Goal: Communication & Community: Answer question/provide support

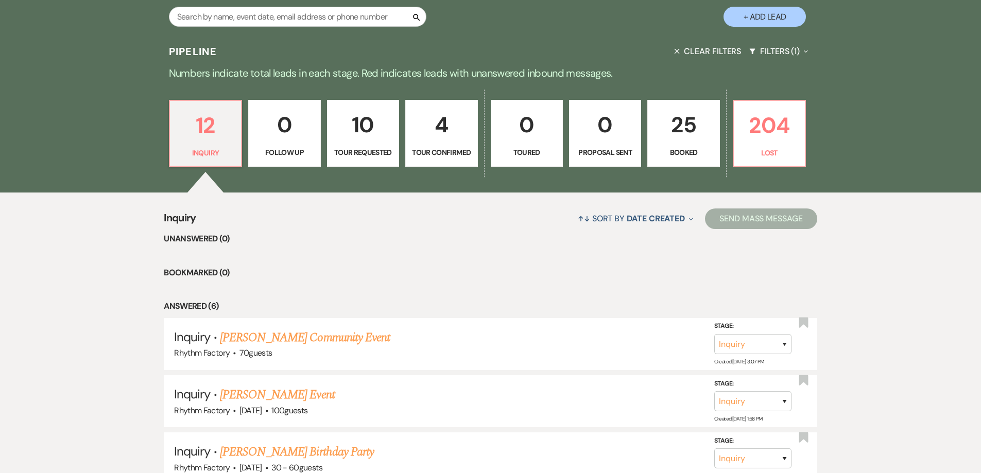
scroll to position [206, 0]
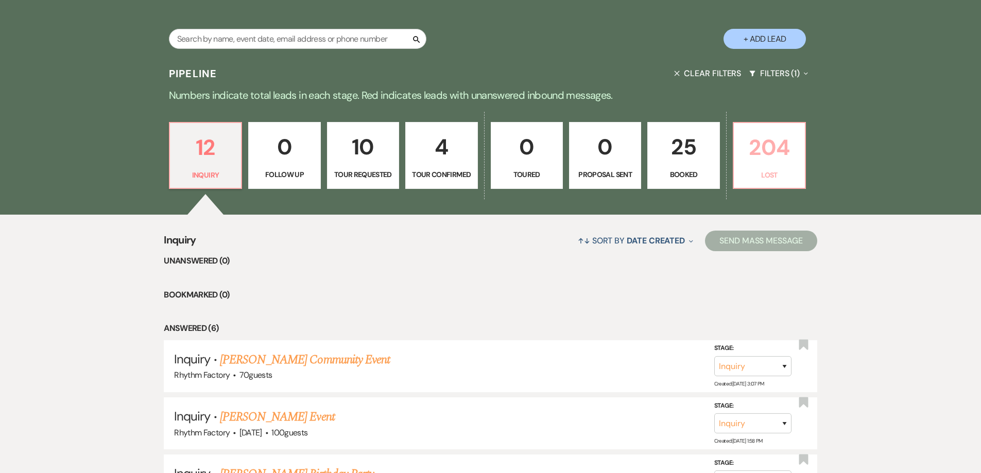
click at [768, 150] on p "204" at bounding box center [769, 147] width 59 height 34
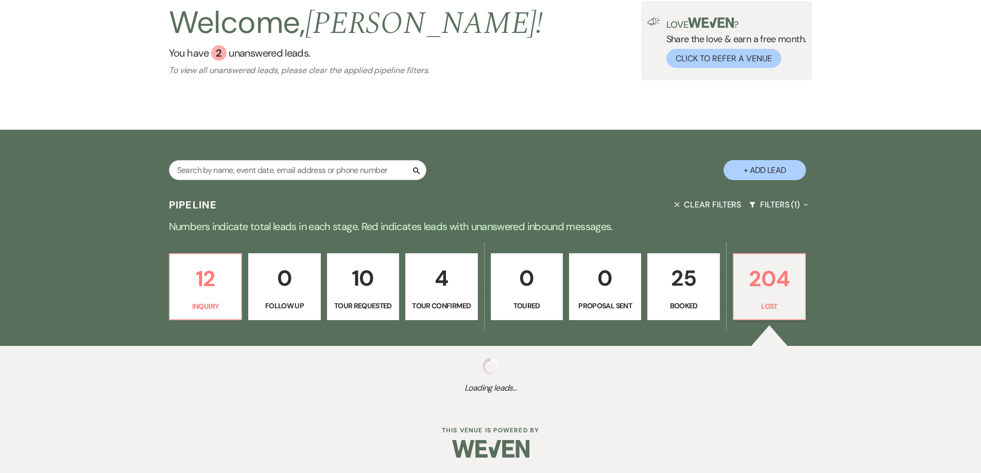
select select "8"
select select "10"
select select "8"
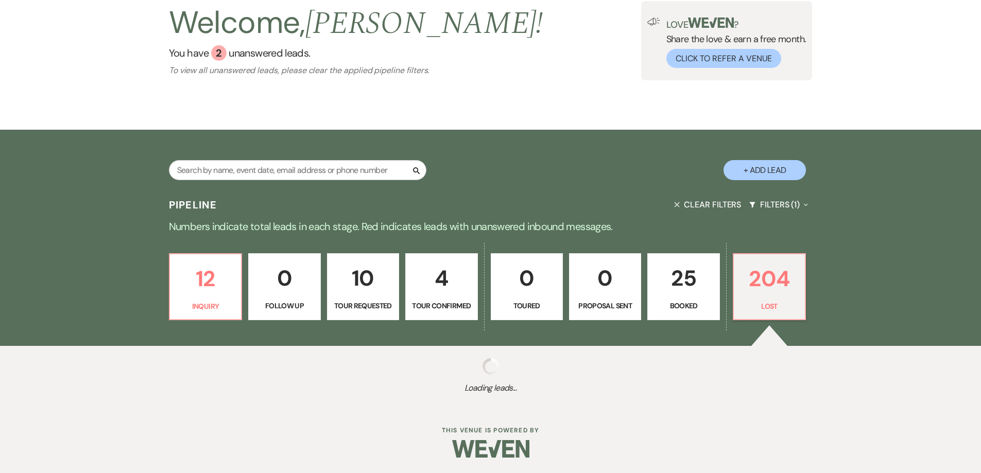
select select "8"
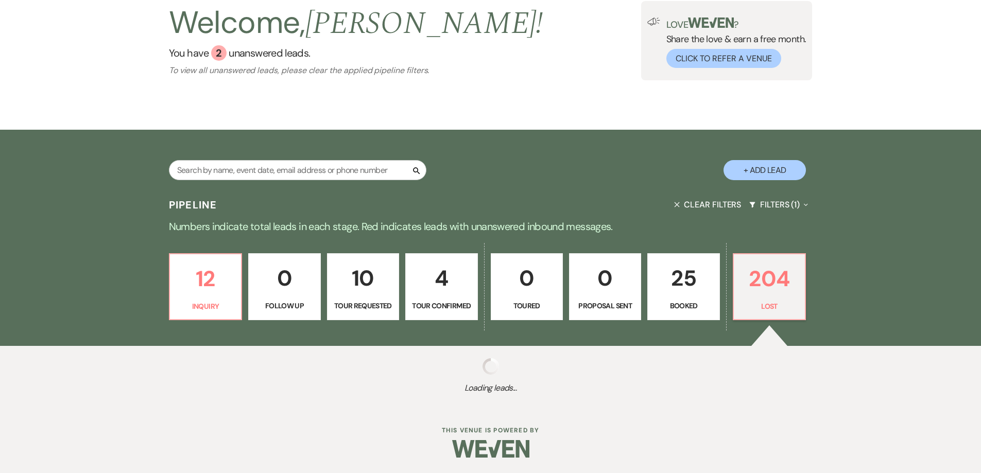
select select "8"
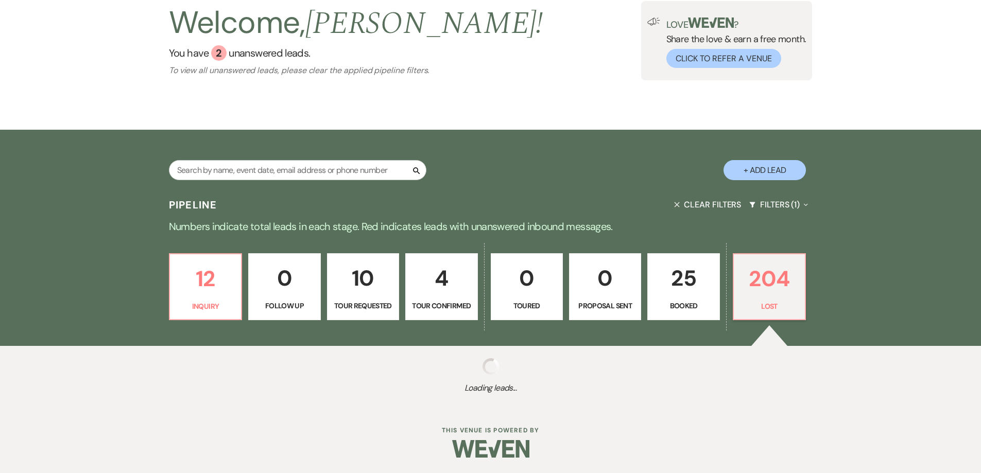
select select "8"
select select "10"
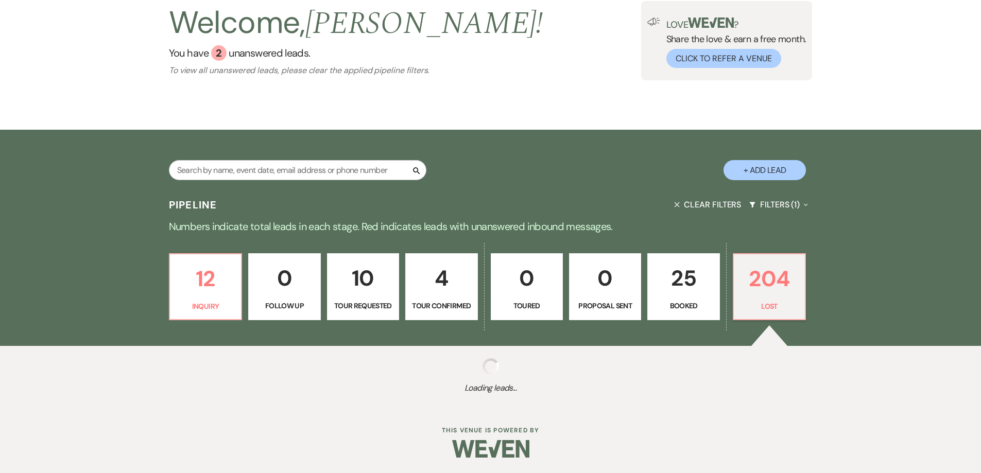
select select "8"
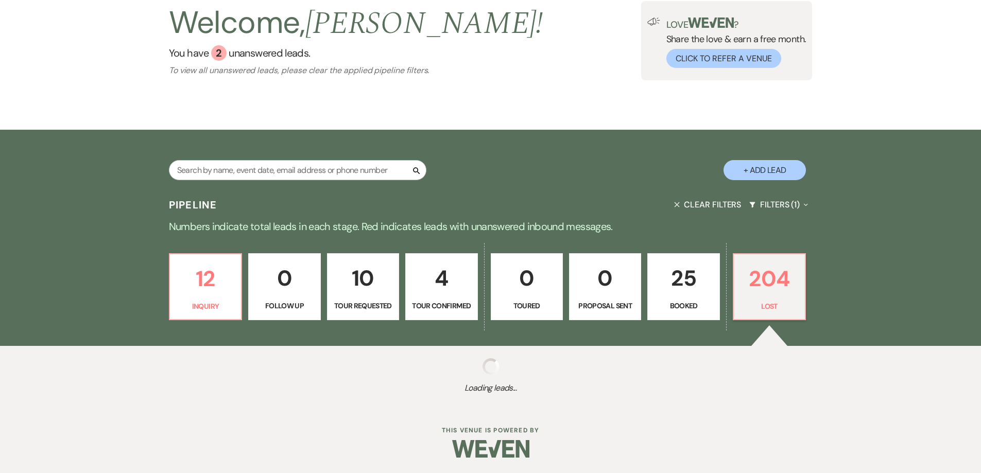
select select "8"
select select "7"
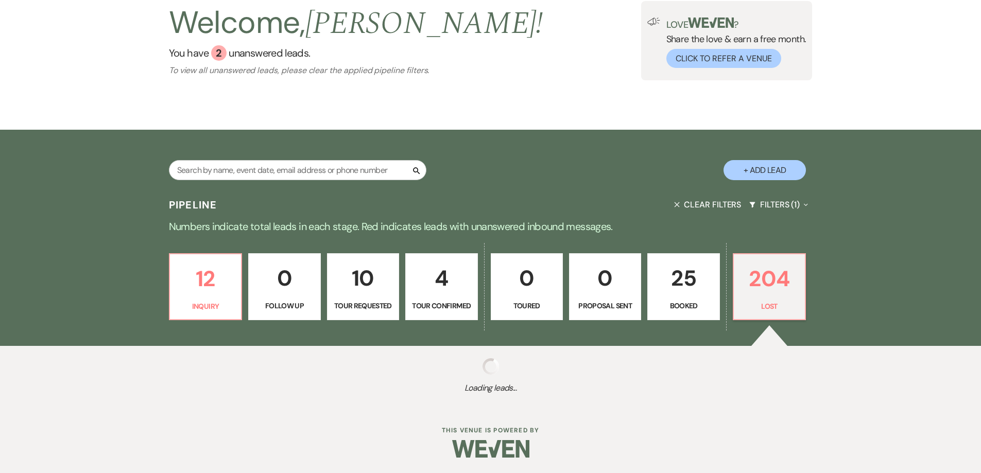
select select "8"
select select "5"
select select "8"
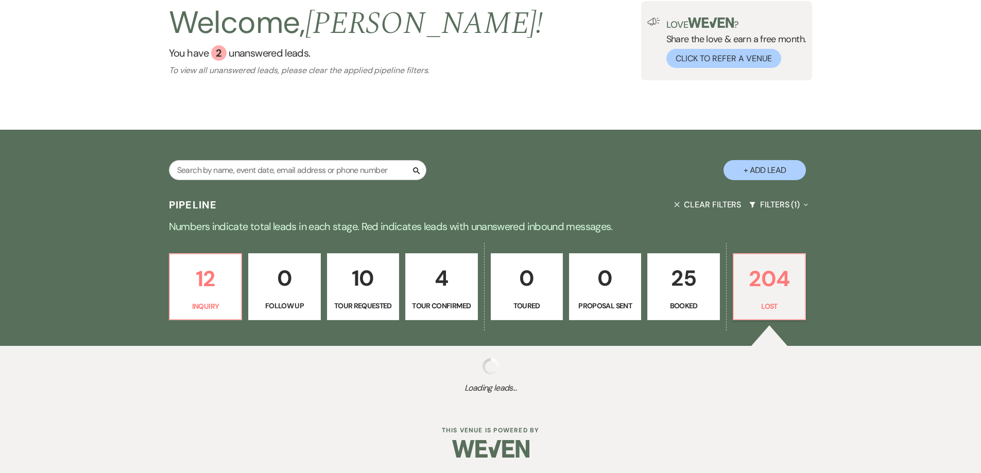
select select "8"
select select "5"
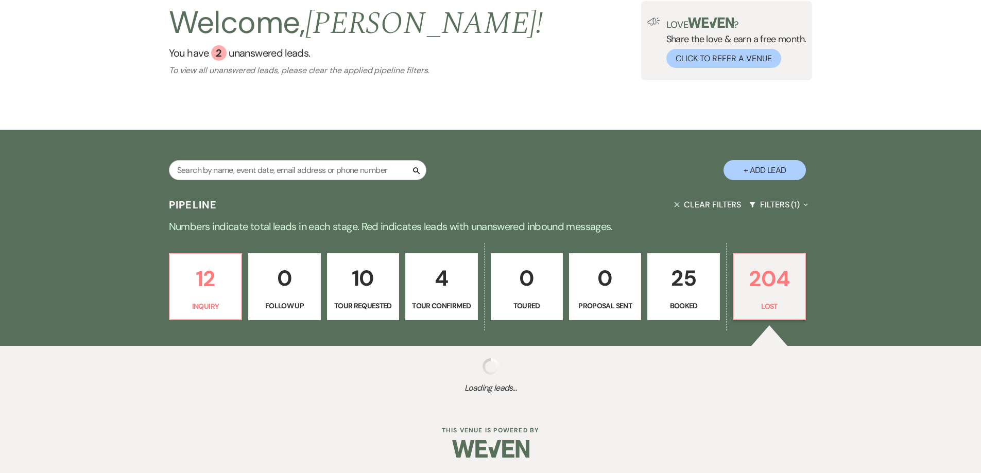
select select "8"
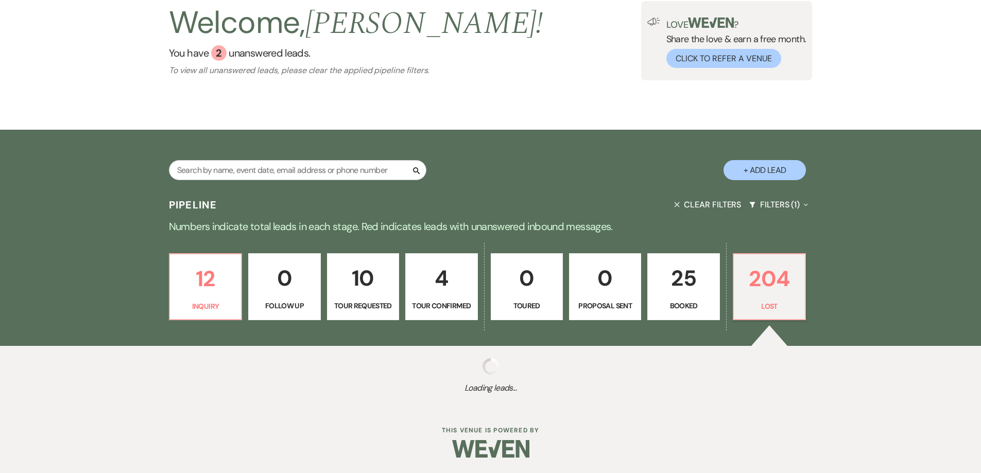
select select "5"
select select "8"
select select "5"
select select "8"
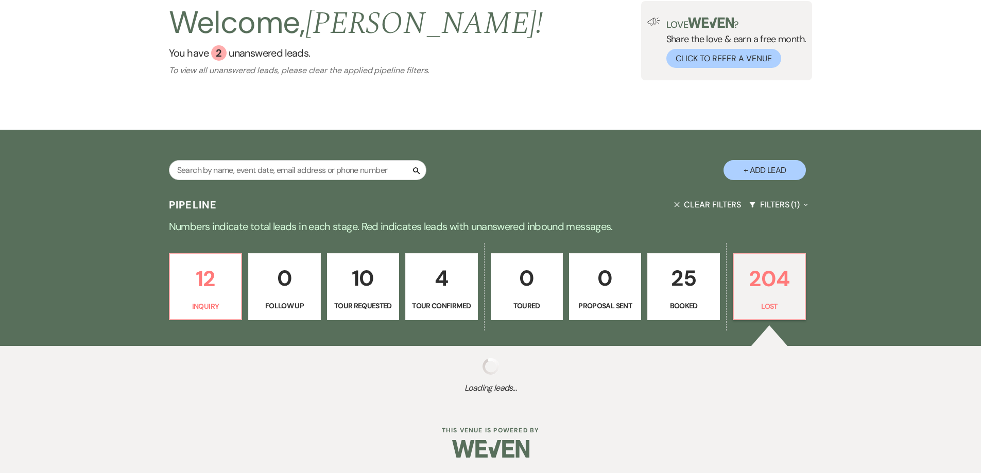
select select "8"
select select "5"
select select "8"
select select "10"
select select "8"
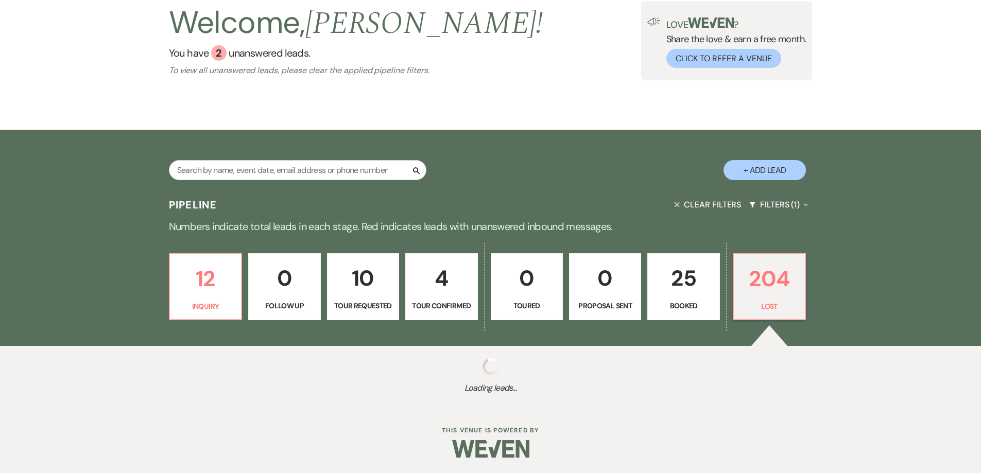
select select "10"
select select "8"
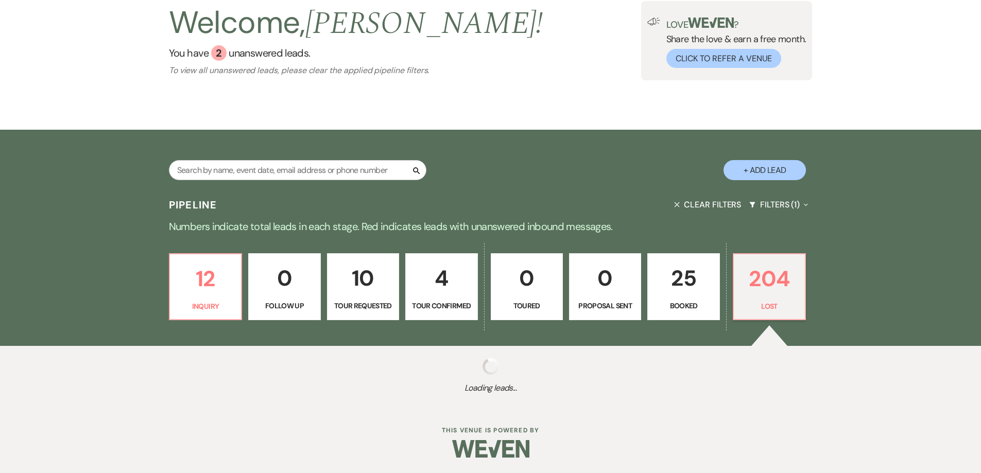
select select "8"
select select "5"
select select "8"
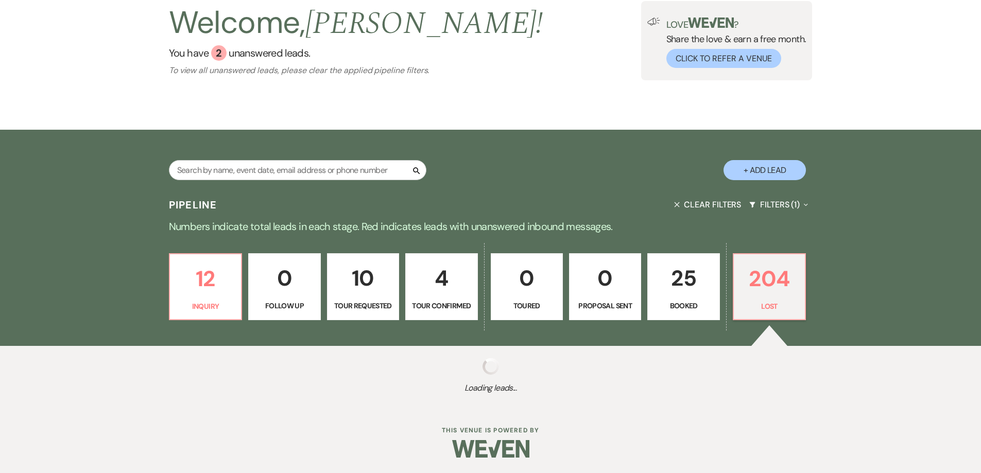
select select "5"
select select "8"
select select "10"
select select "8"
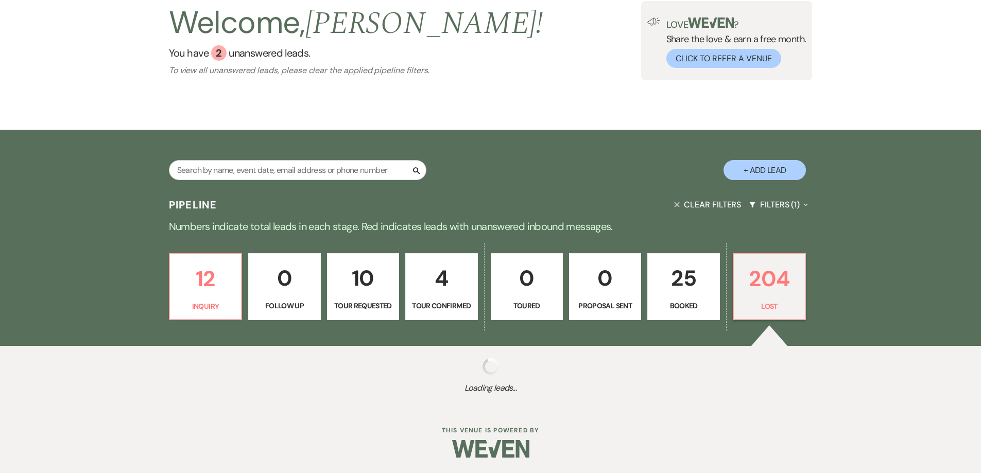
select select "8"
select select "5"
select select "8"
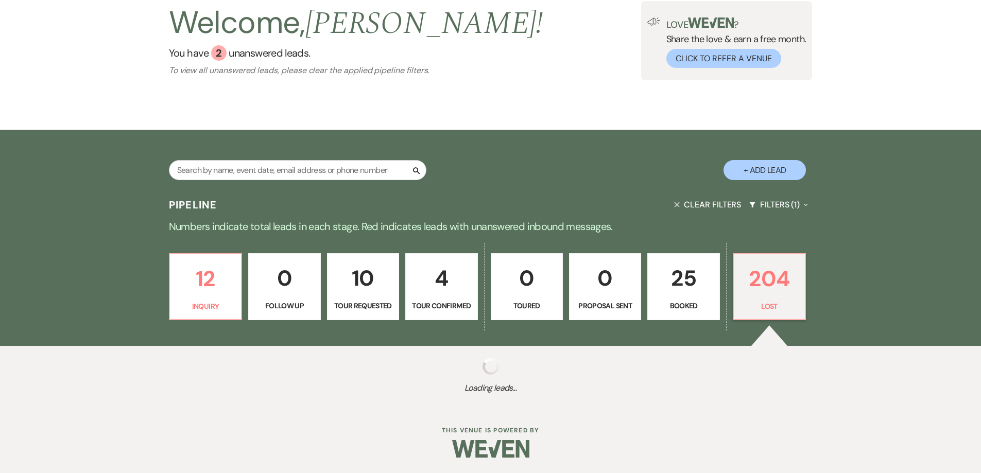
select select "7"
select select "8"
select select "5"
select select "8"
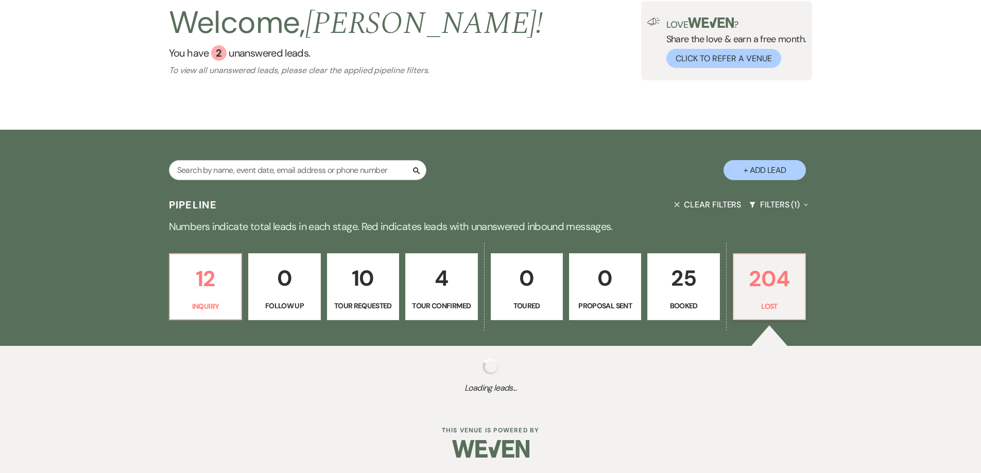
select select "8"
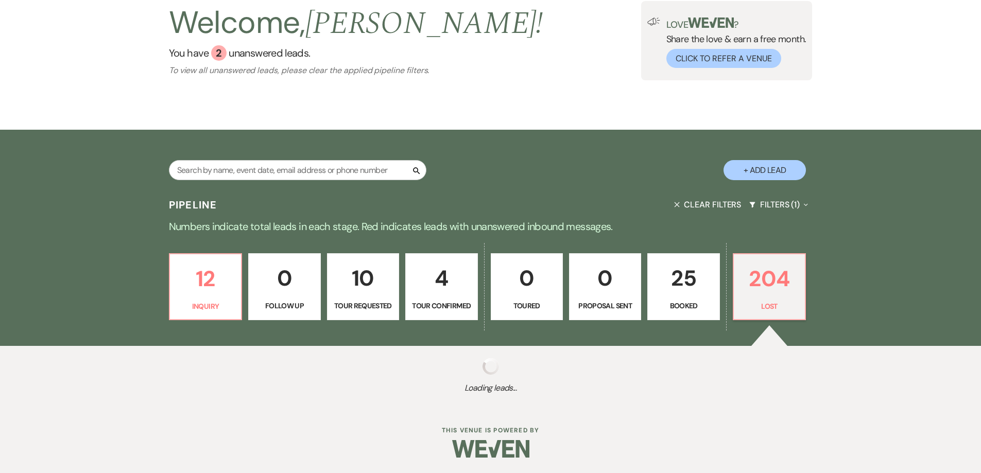
select select "8"
select select "5"
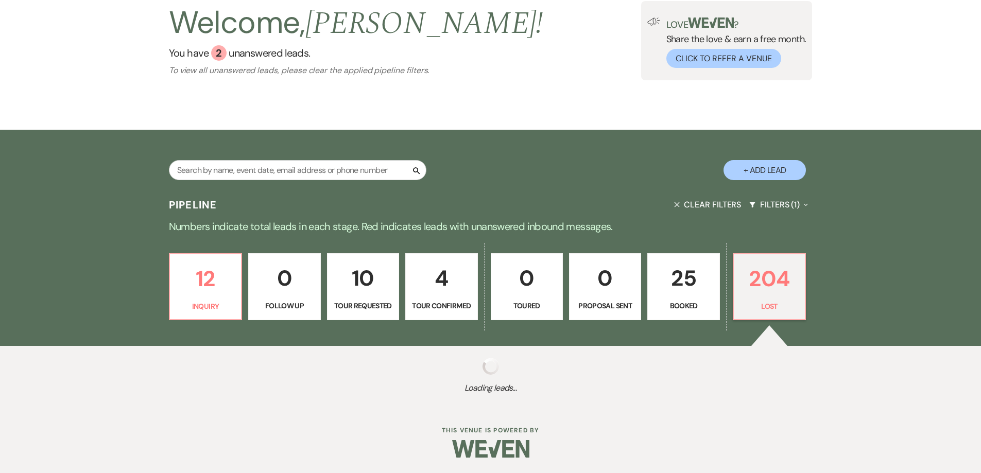
select select "8"
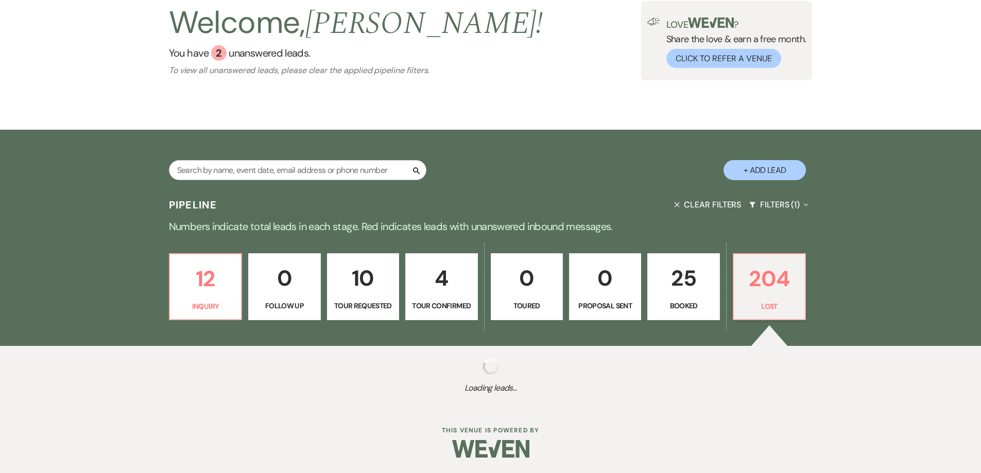
select select "8"
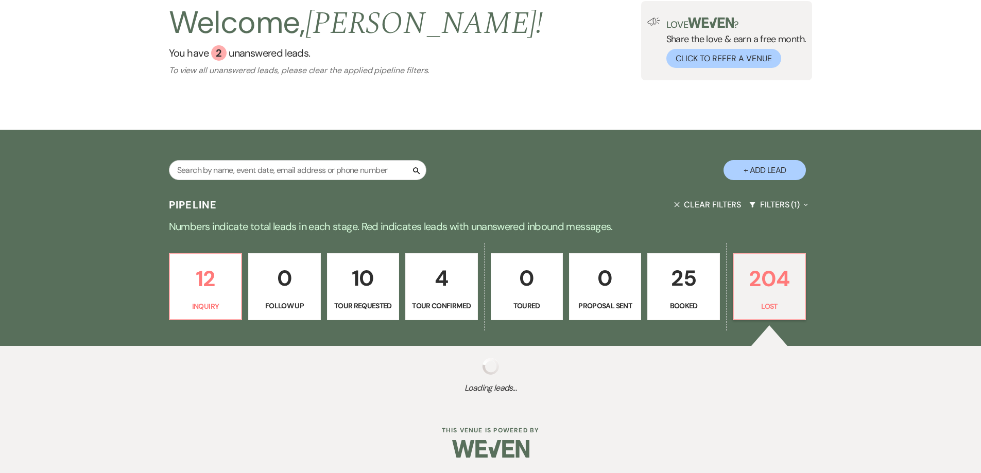
select select "8"
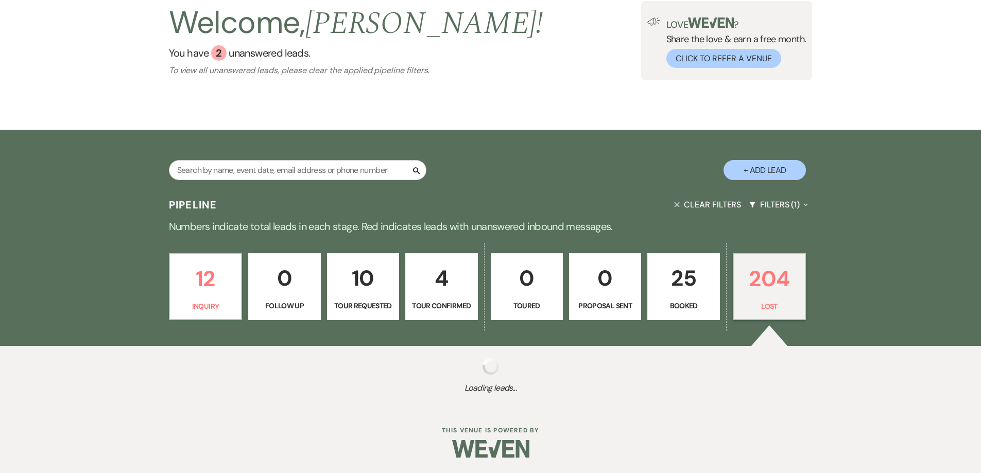
select select "8"
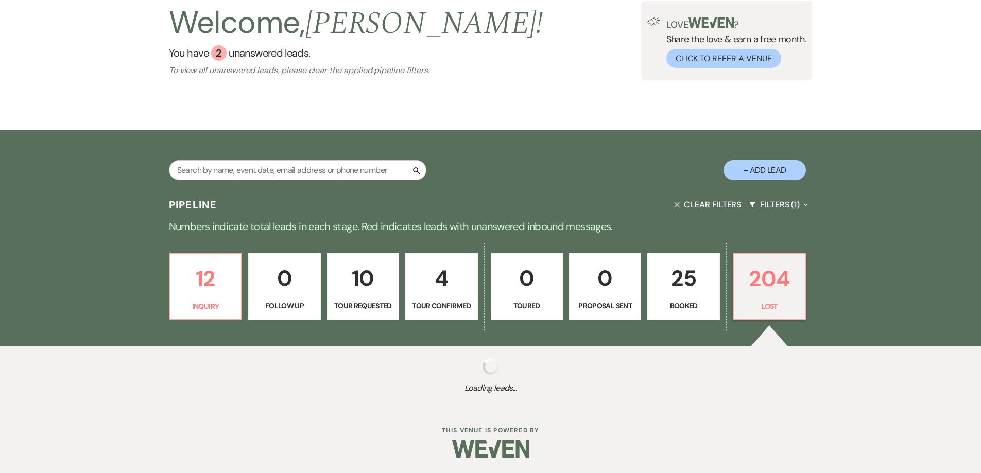
select select "8"
select select "5"
select select "8"
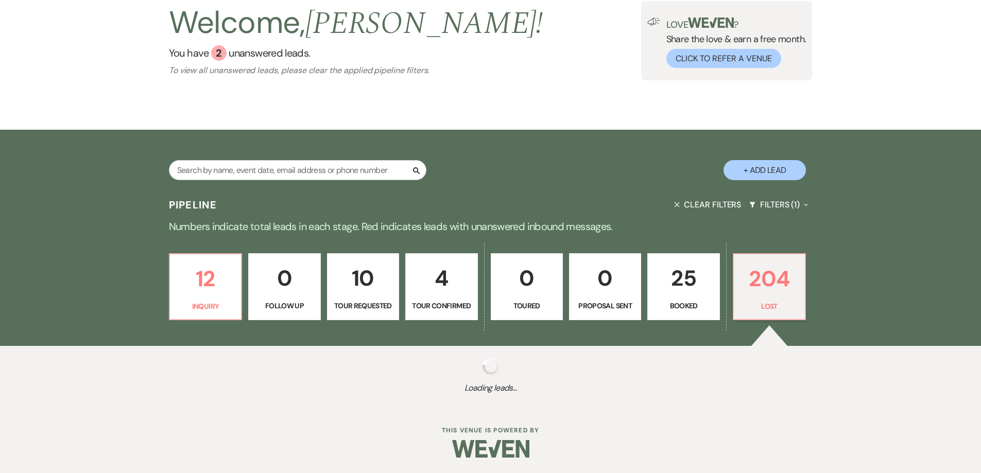
select select "8"
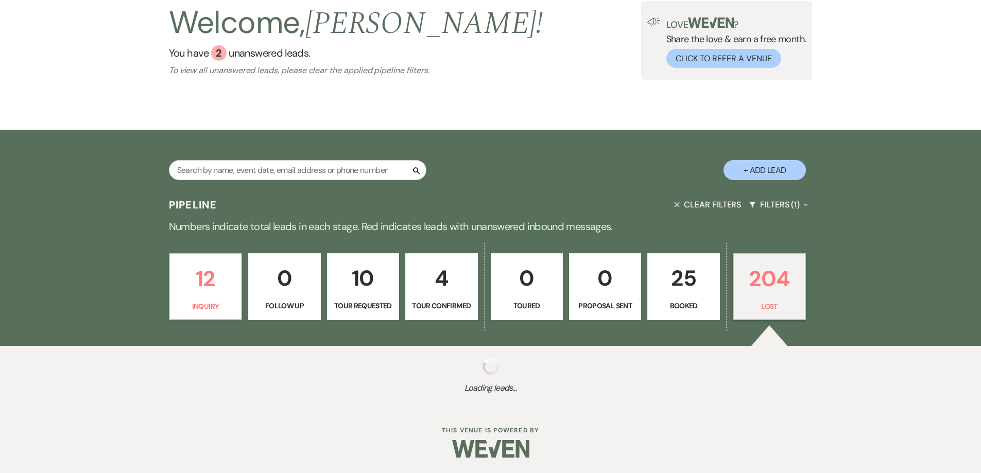
select select "8"
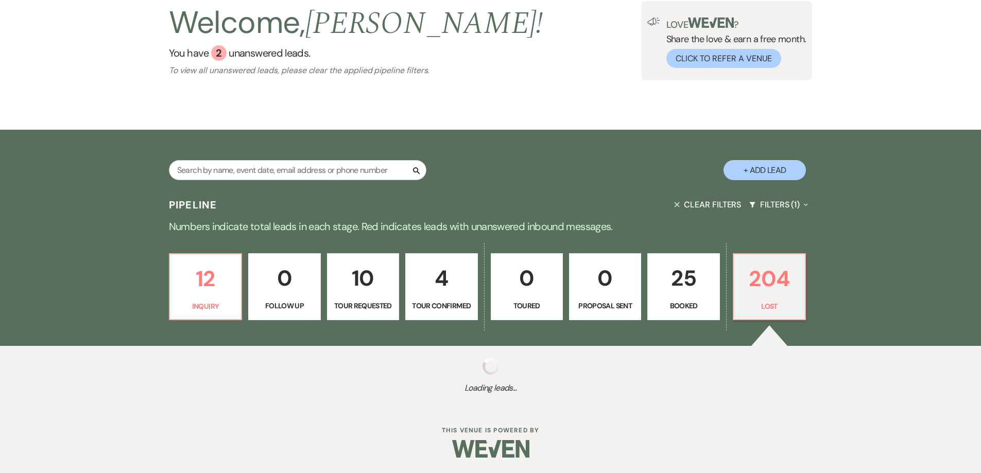
select select "8"
select select "5"
select select "8"
select select "5"
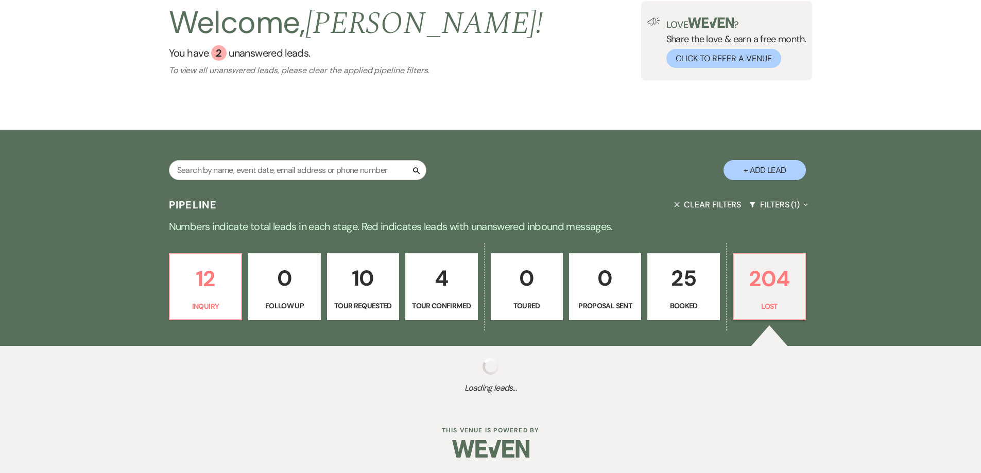
select select "8"
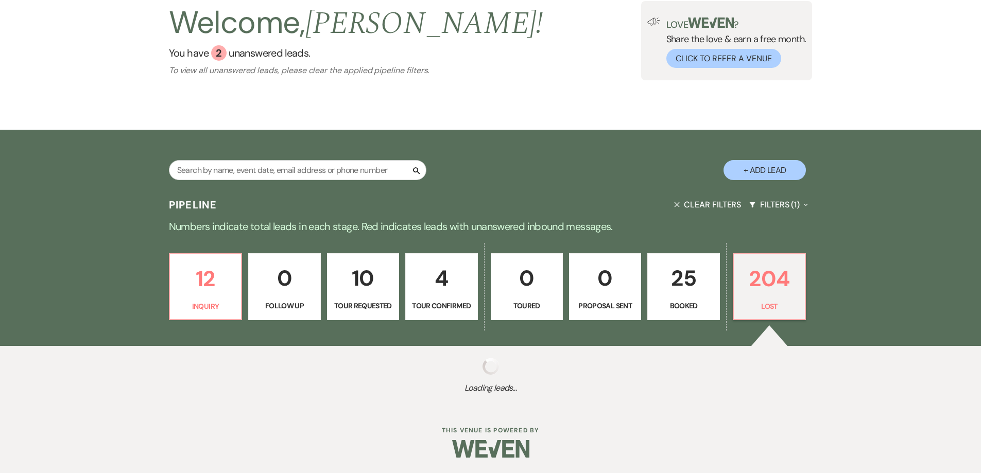
select select "8"
select select "6"
select select "8"
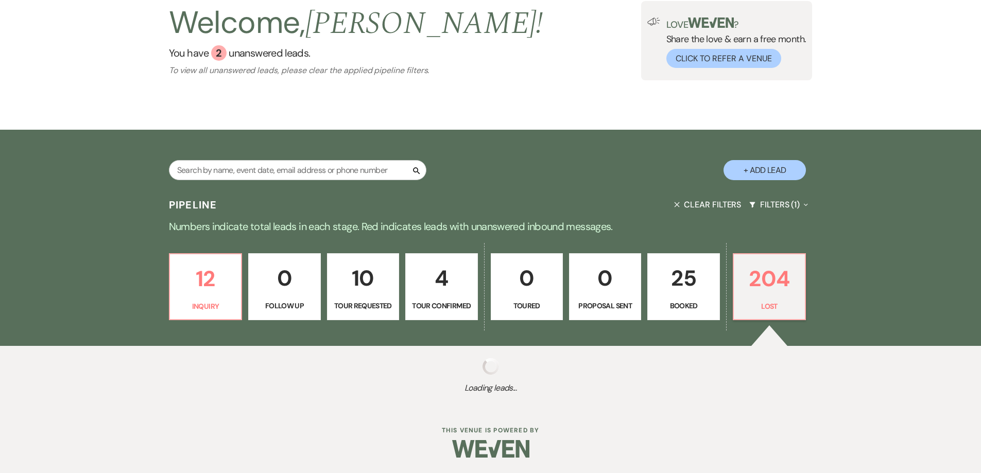
select select "8"
select select "10"
select select "8"
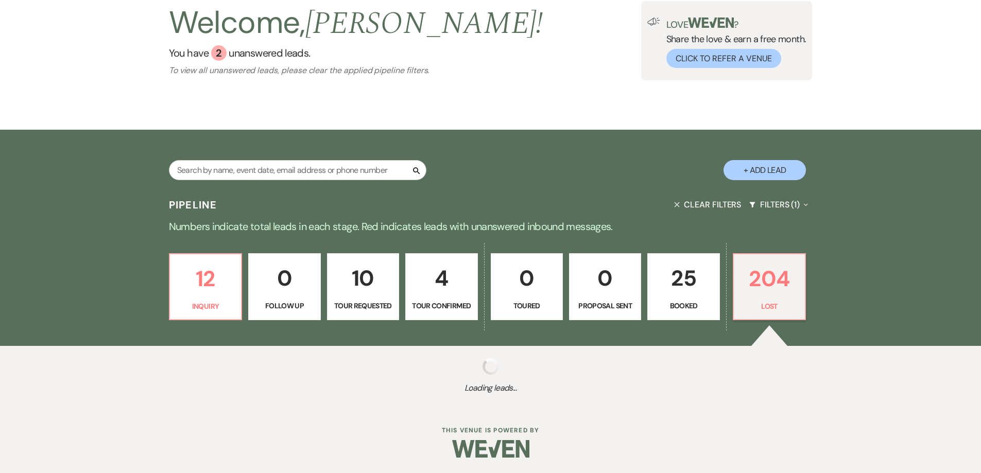
select select "8"
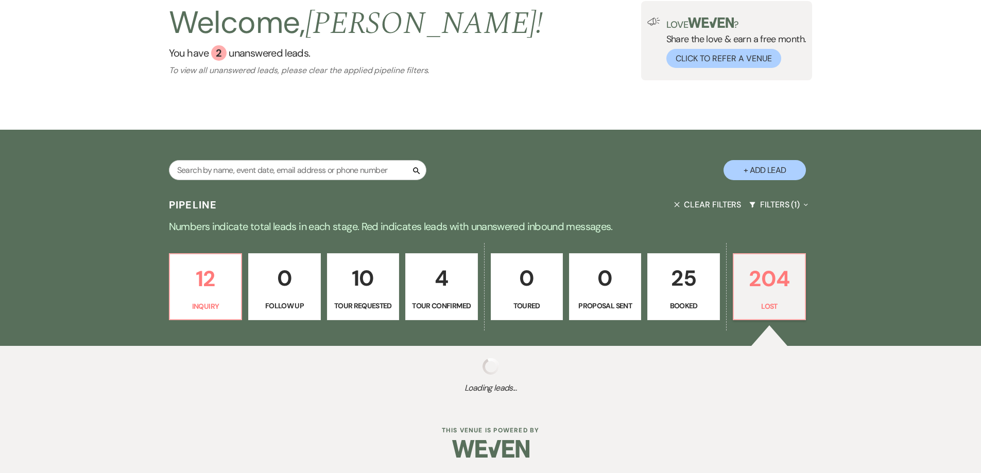
select select "8"
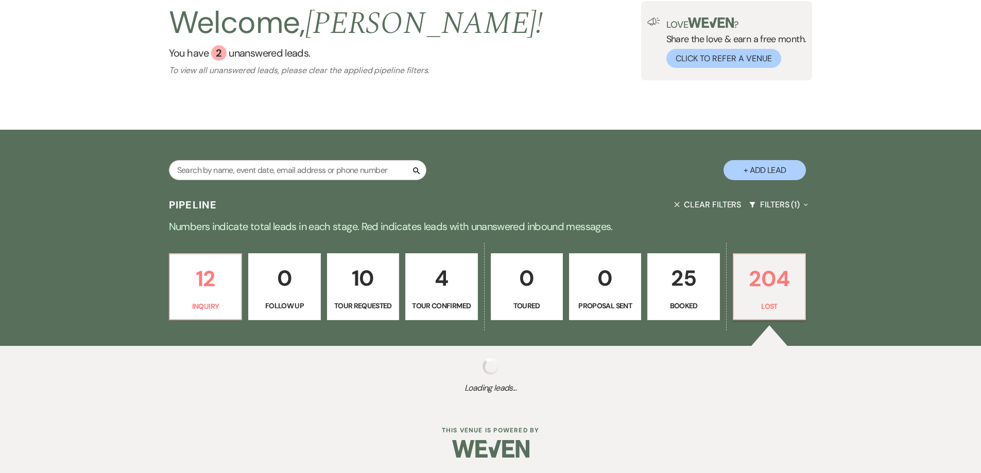
select select "5"
select select "8"
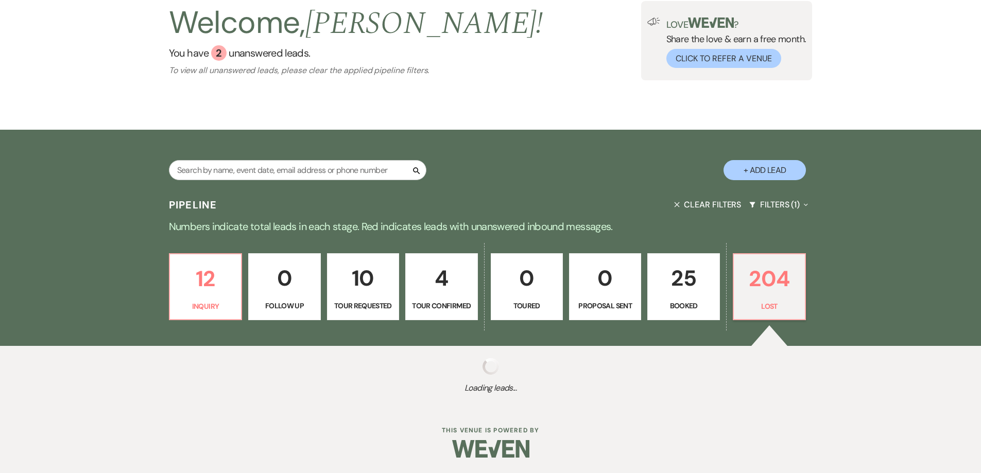
select select "8"
select select "5"
select select "8"
select select "5"
select select "8"
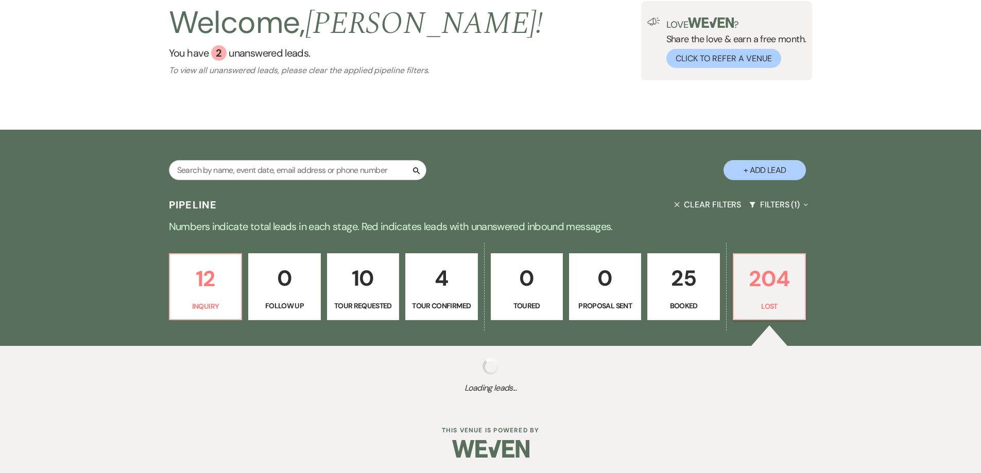
select select "8"
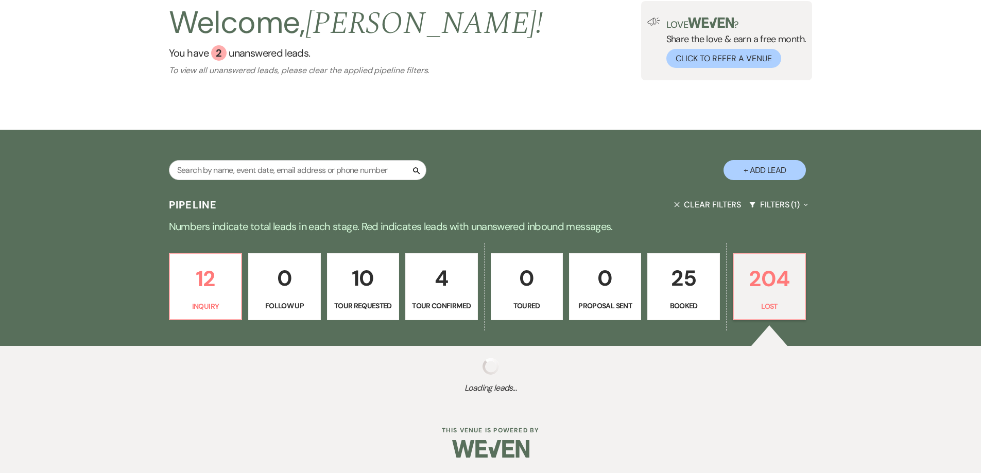
select select "8"
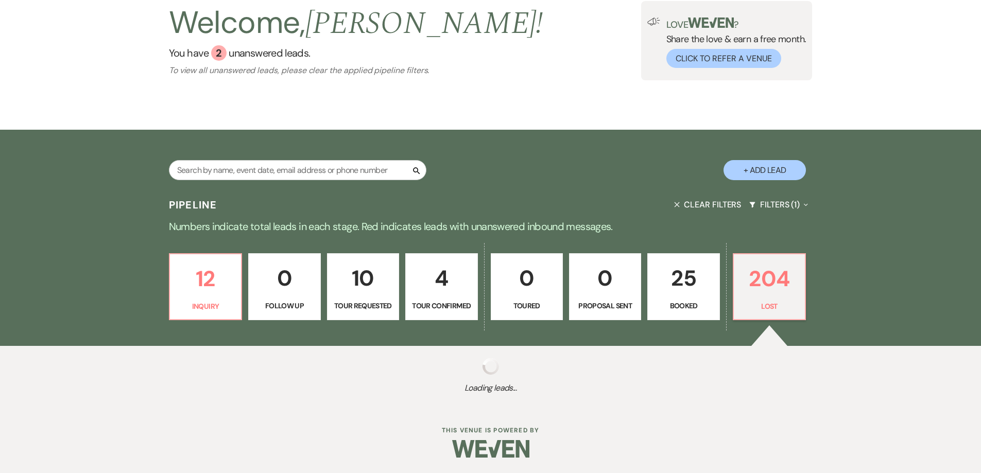
select select "8"
select select "5"
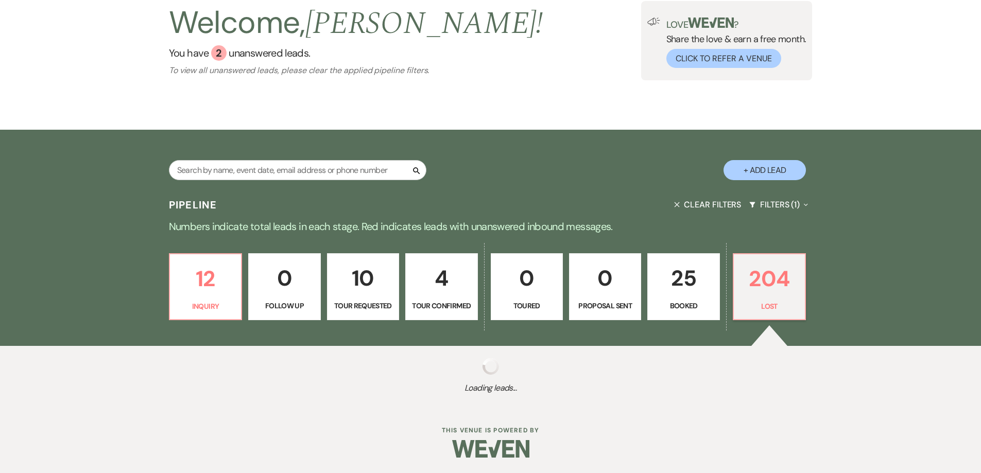
select select "8"
select select "10"
select select "8"
select select "10"
select select "8"
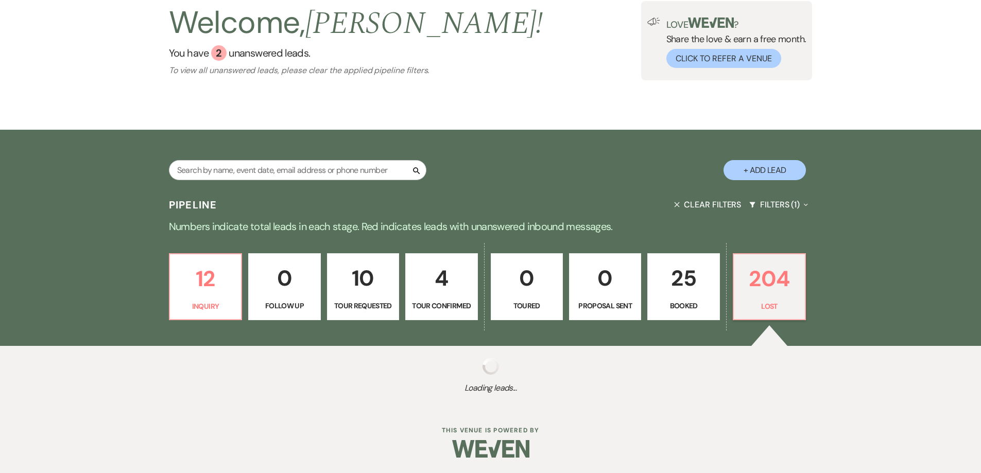
select select "10"
select select "8"
select select "5"
select select "8"
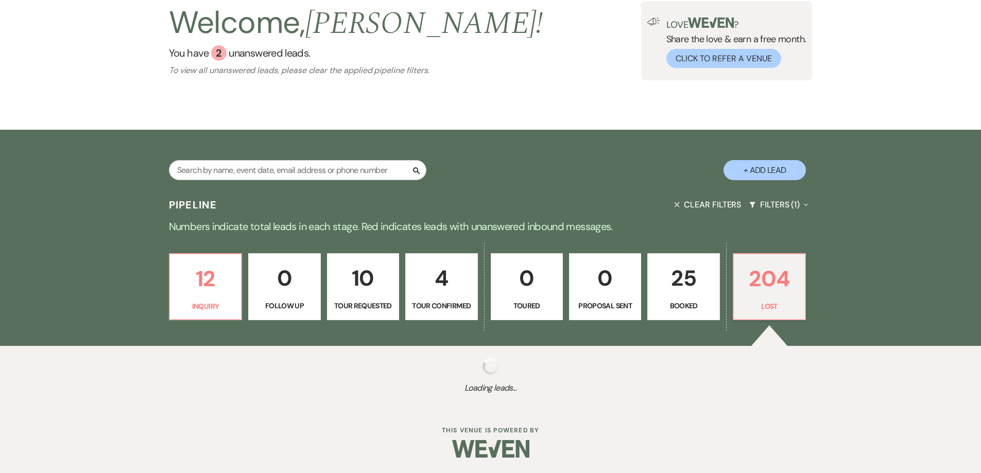
select select "8"
select select "5"
select select "8"
select select "5"
select select "8"
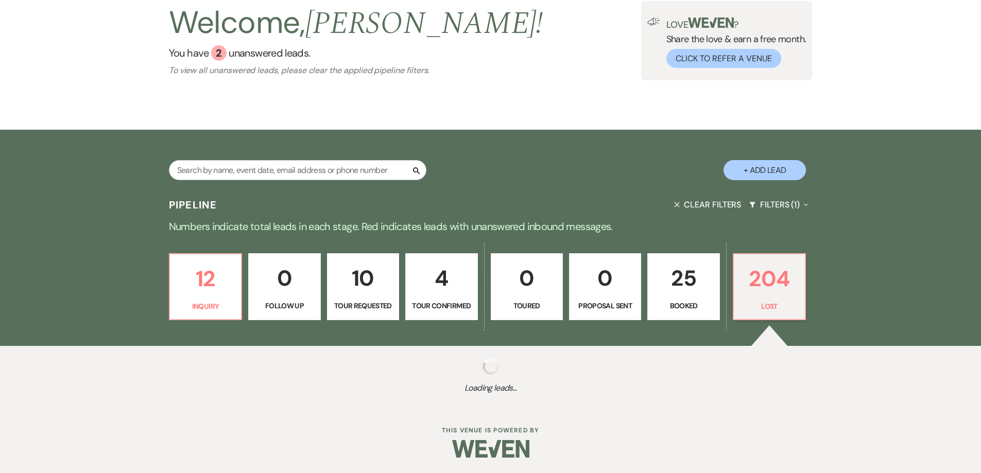
select select "10"
select select "8"
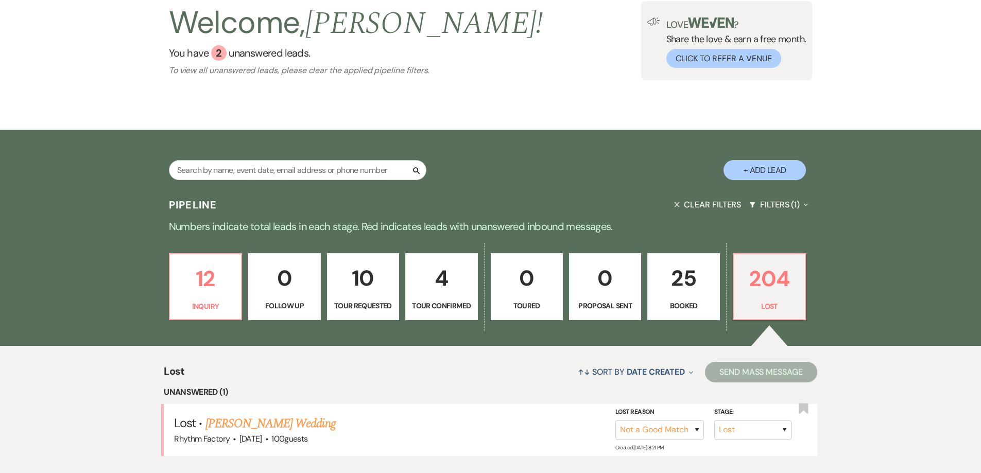
scroll to position [206, 0]
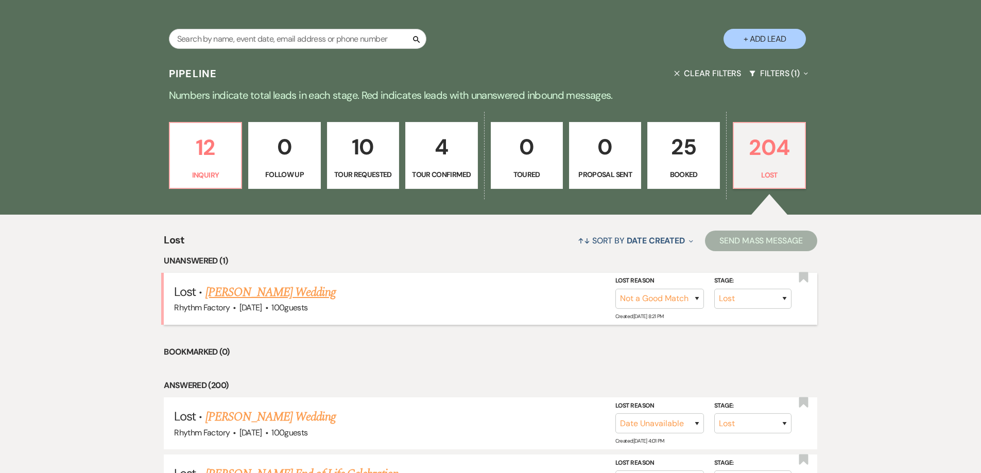
click at [294, 294] on link "[PERSON_NAME] Wedding" at bounding box center [270, 292] width 130 height 19
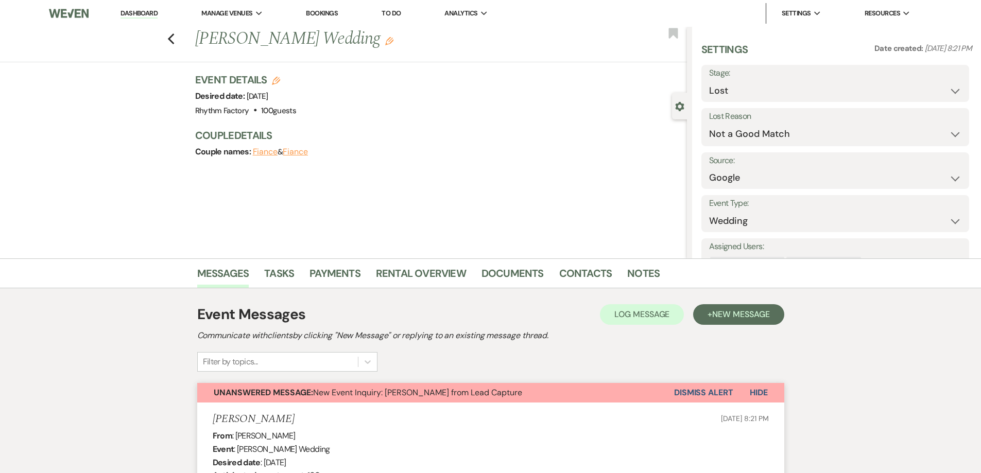
click at [179, 40] on div "Previous [PERSON_NAME] Wedding Edit Bookmark" at bounding box center [341, 45] width 692 height 36
click at [174, 42] on use "button" at bounding box center [170, 38] width 7 height 11
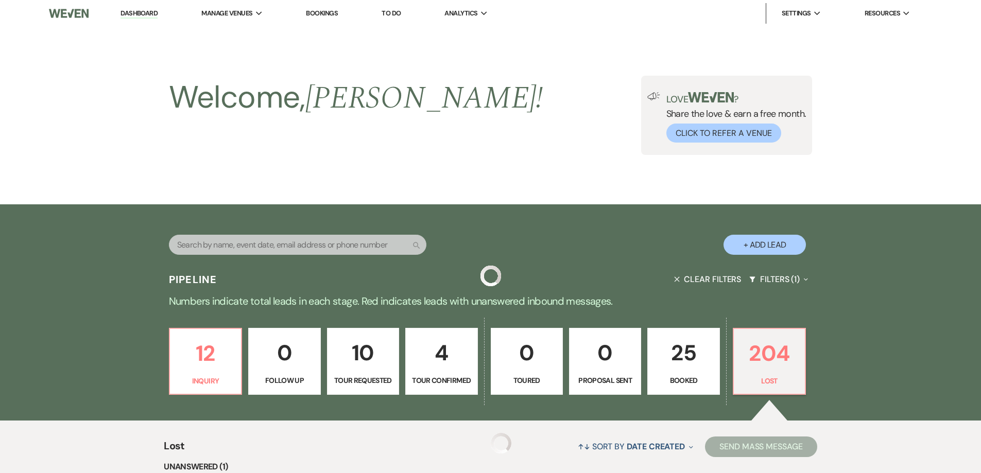
scroll to position [206, 0]
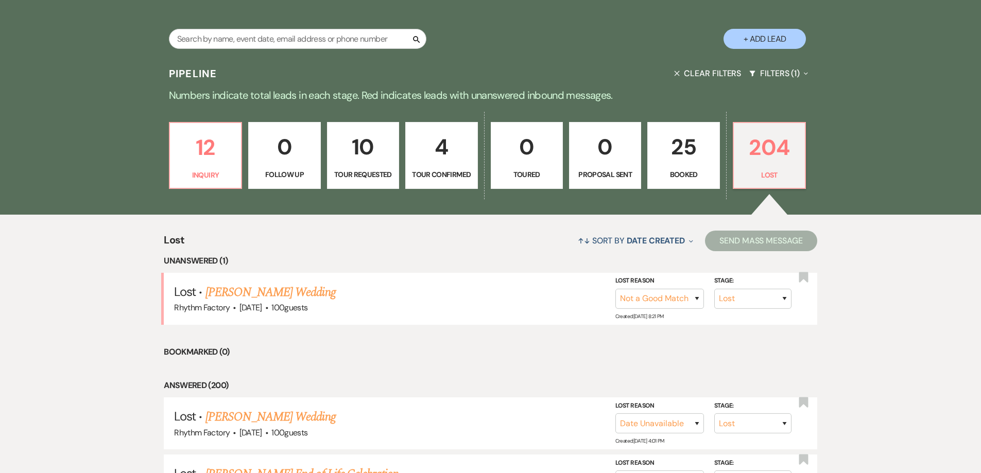
click at [684, 148] on p "25" at bounding box center [683, 147] width 59 height 34
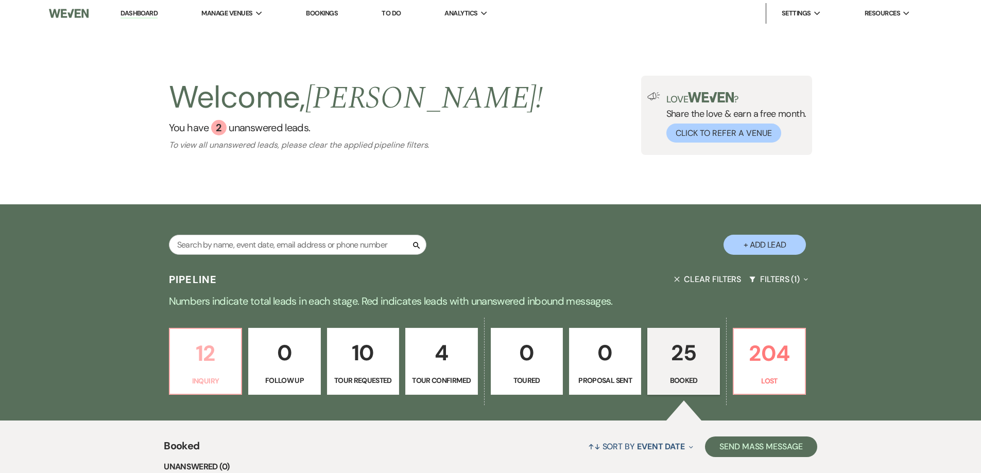
click at [213, 352] on p "12" at bounding box center [205, 353] width 59 height 34
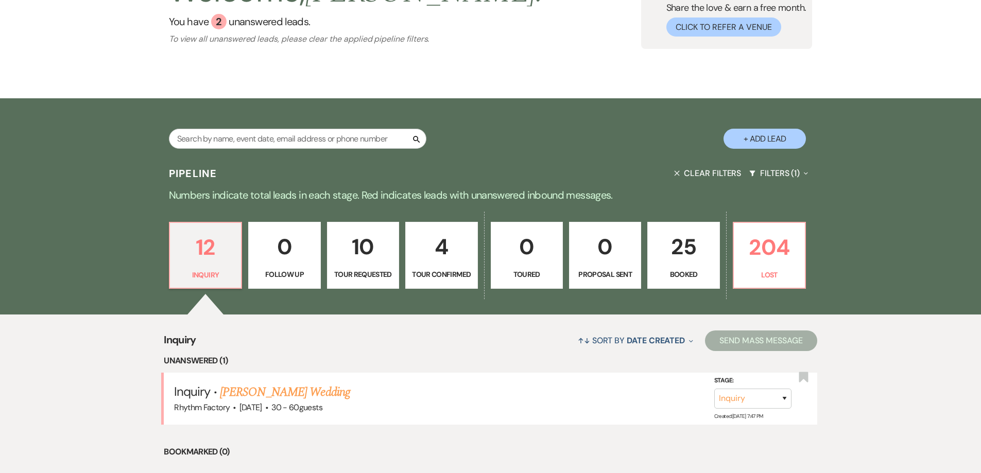
scroll to position [206, 0]
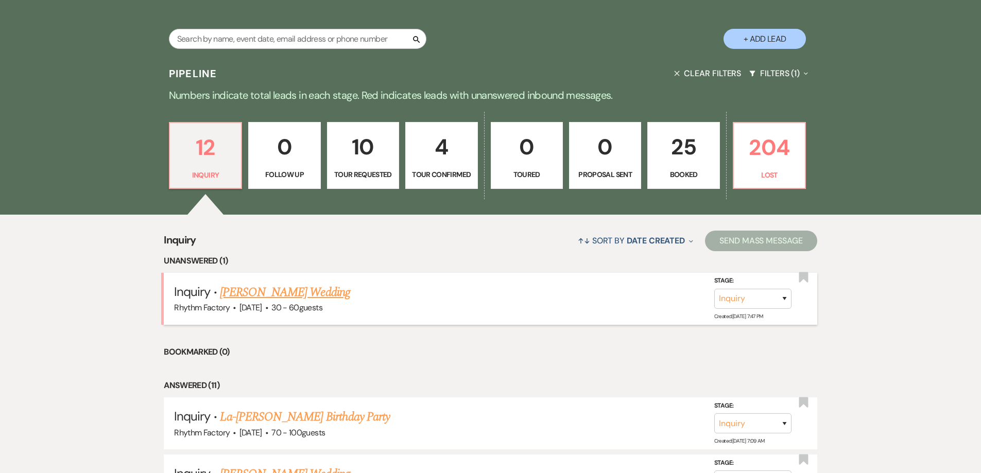
click at [330, 293] on link "[PERSON_NAME] Wedding" at bounding box center [285, 292] width 130 height 19
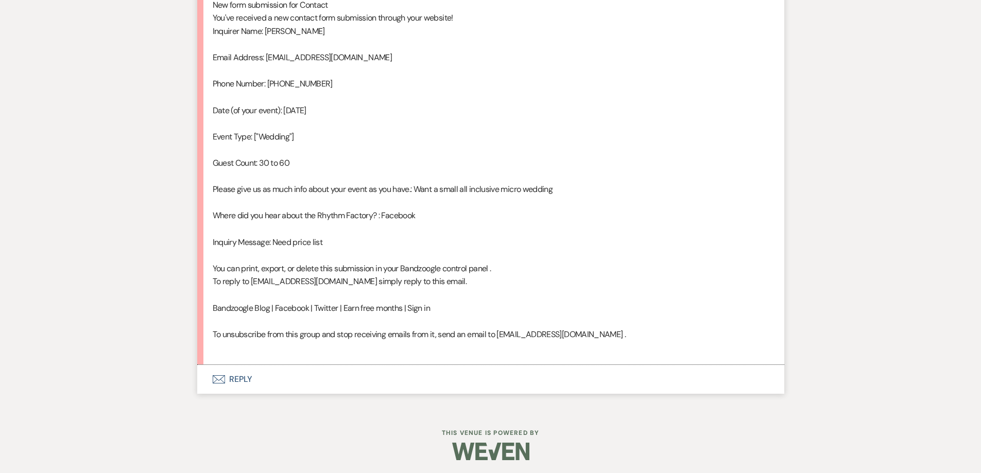
scroll to position [579, 0]
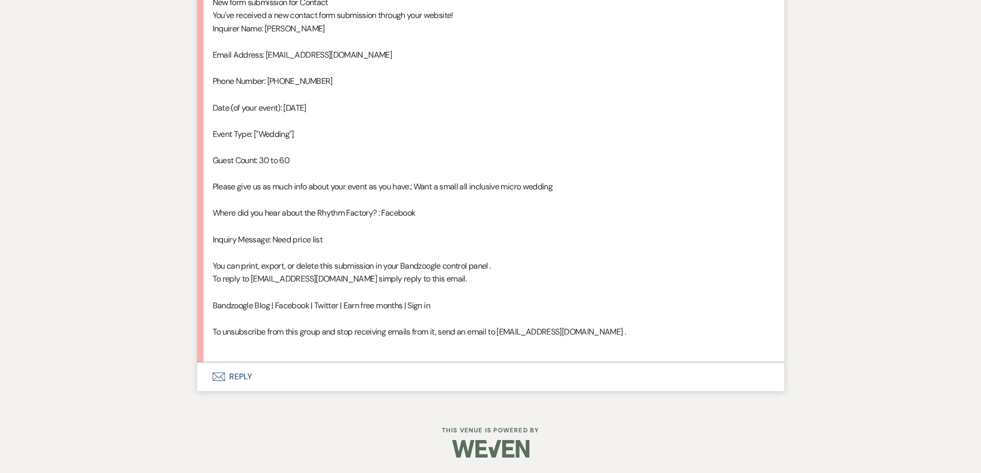
click at [248, 381] on button "Envelope Reply" at bounding box center [490, 376] width 587 height 29
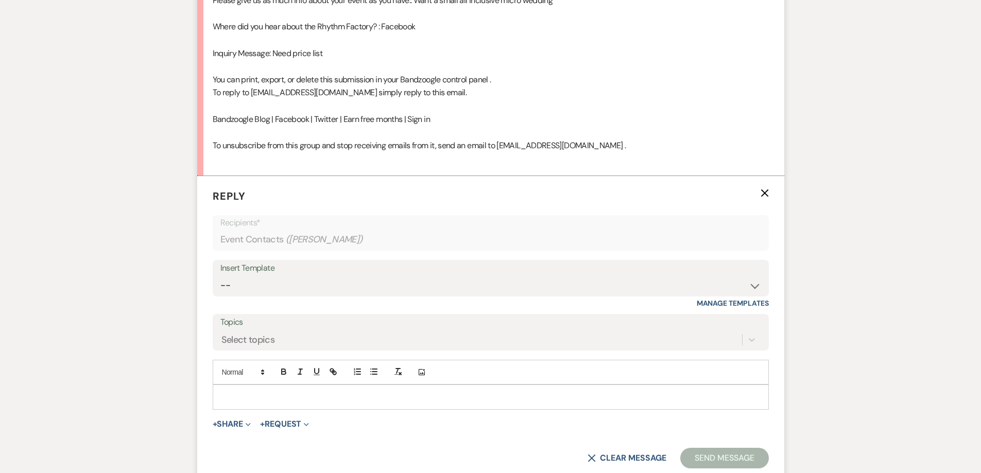
scroll to position [775, 0]
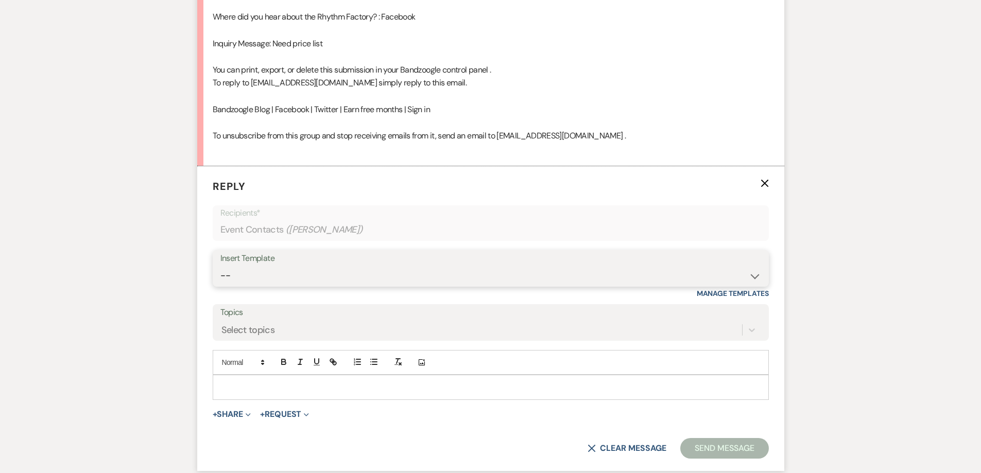
click at [754, 275] on select "-- Available Date I want PRICE More detail to give price Use our decor Wedding …" at bounding box center [490, 276] width 541 height 20
click at [220, 266] on select "-- Available Date I want PRICE More detail to give price Use our decor Wedding …" at bounding box center [490, 276] width 541 height 20
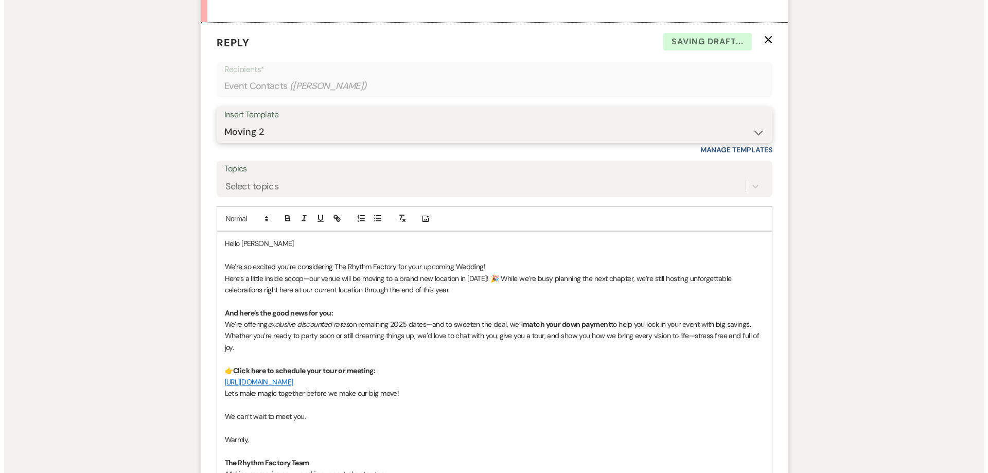
scroll to position [1032, 0]
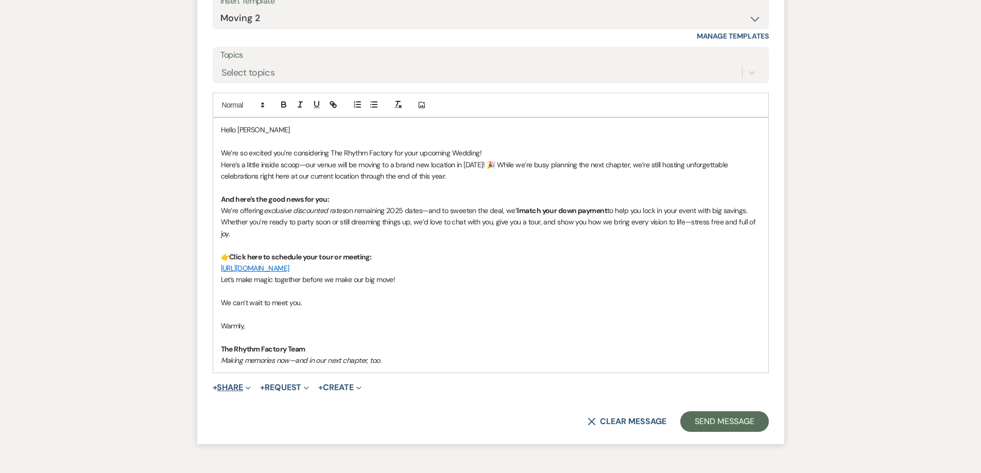
click at [237, 387] on button "+ Share Expand" at bounding box center [232, 388] width 39 height 8
click at [253, 408] on span "Doc Upload Documents" at bounding box center [254, 408] width 59 height 11
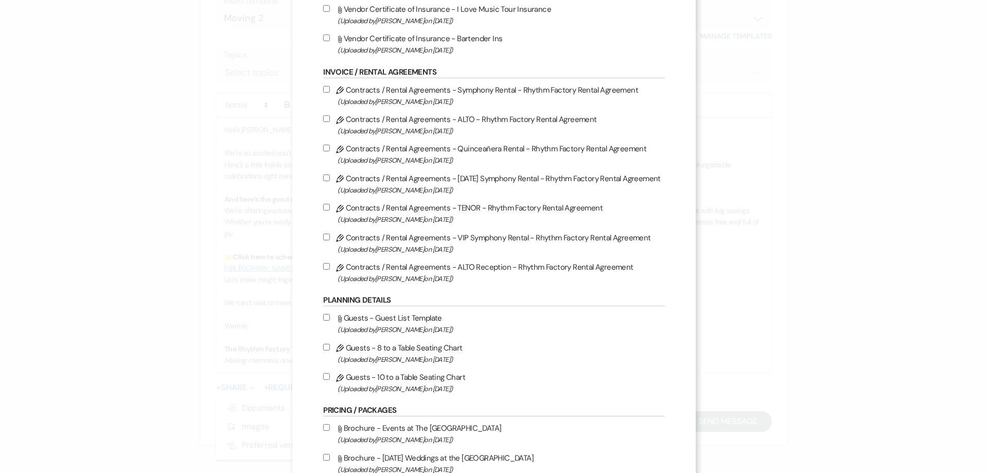
scroll to position [257, 0]
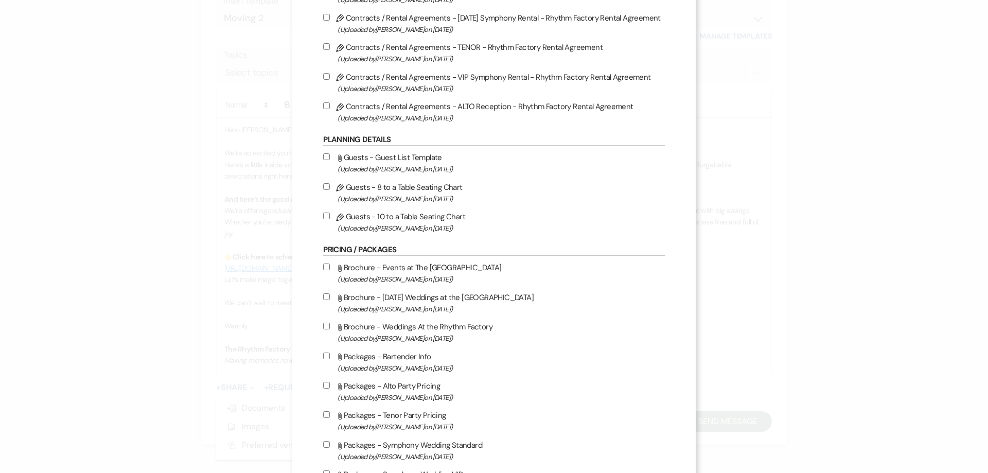
click at [327, 297] on input "Attach File Brochure - [DATE] Weddings at the [GEOGRAPHIC_DATA] (Uploaded by [P…" at bounding box center [326, 296] width 7 height 7
drag, startPoint x: 328, startPoint y: 323, endPoint x: 331, endPoint y: 328, distance: 5.5
click at [330, 324] on label "Attach File Brochure - Weddings At the Rhythm Factory (Uploaded by [PERSON_NAME…" at bounding box center [493, 332] width 341 height 24
click at [330, 324] on input "Attach File Brochure - Weddings At the Rhythm Factory (Uploaded by [PERSON_NAME…" at bounding box center [326, 326] width 7 height 7
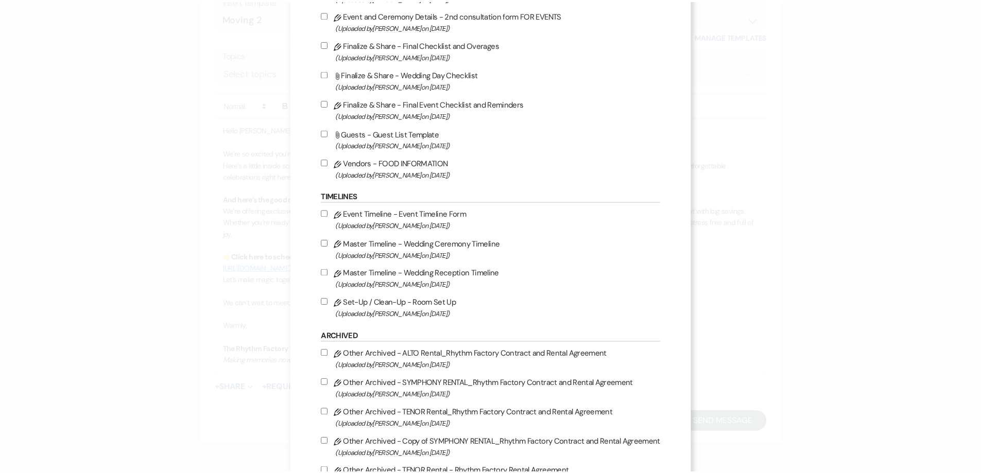
scroll to position [1024, 0]
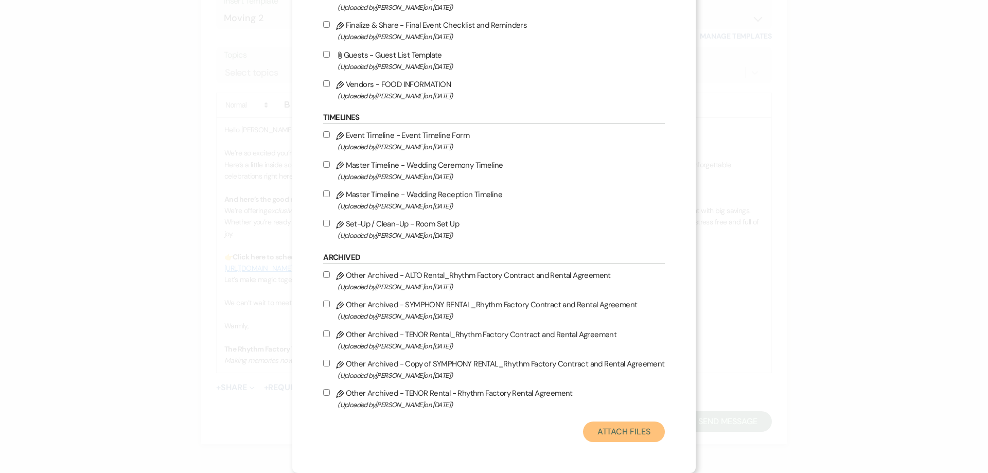
click at [623, 427] on button "Attach Files" at bounding box center [624, 432] width 82 height 21
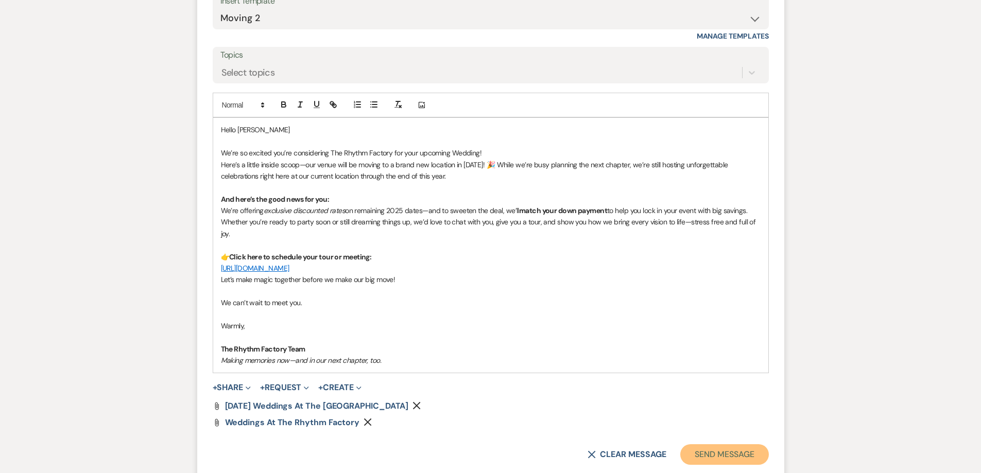
click at [729, 457] on button "Send Message" at bounding box center [724, 454] width 88 height 21
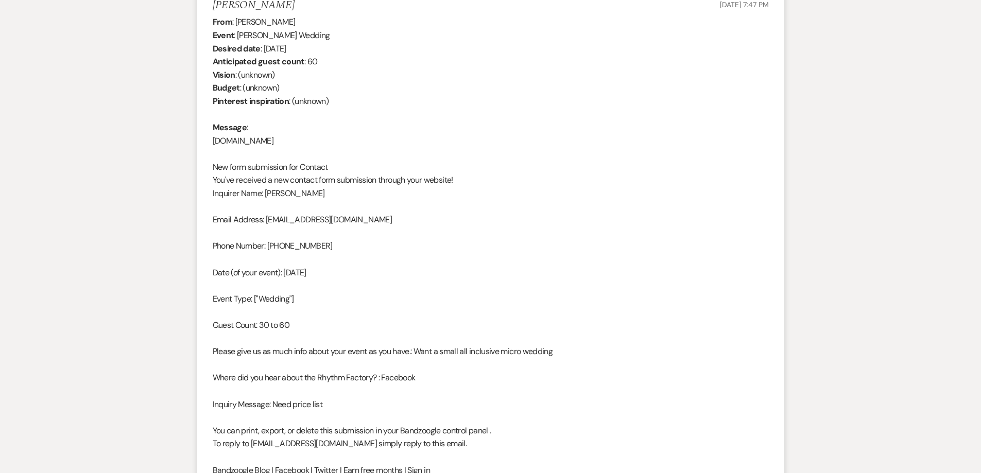
scroll to position [463, 0]
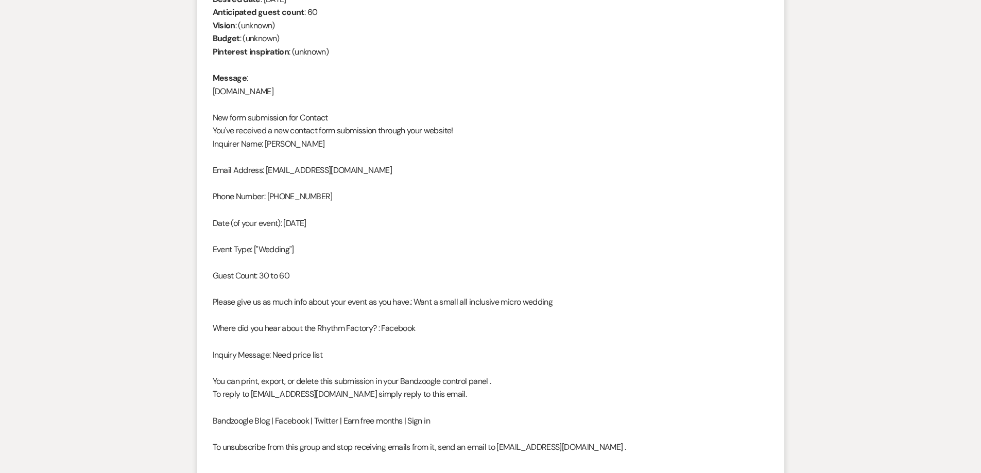
click at [502, 254] on div "From : [PERSON_NAME] Event : [PERSON_NAME] Wedding Desired date : [DATE] Antici…" at bounding box center [491, 216] width 556 height 501
